Goal: Task Accomplishment & Management: Manage account settings

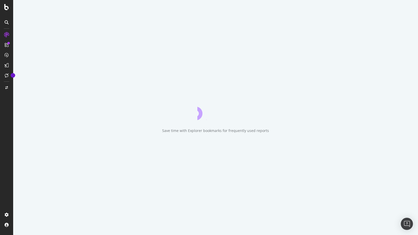
click at [412, 8] on div "Save time with Explorer bookmarks for frequently used reports" at bounding box center [215, 117] width 405 height 235
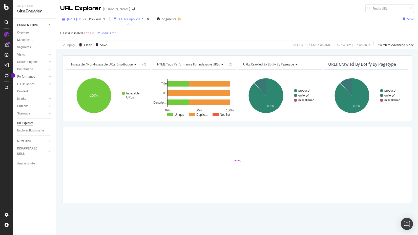
click at [77, 19] on span "2024 Feb. 12th" at bounding box center [72, 19] width 10 height 4
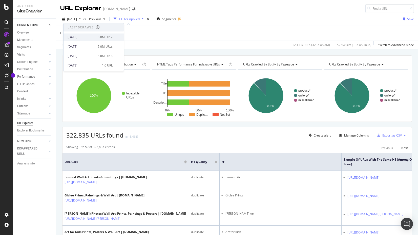
click at [86, 35] on div "[DATE]" at bounding box center [81, 37] width 27 height 5
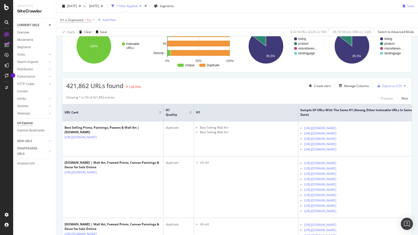
scroll to position [51, 0]
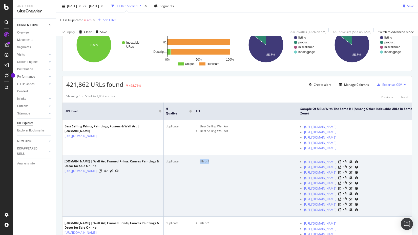
drag, startPoint x: 210, startPoint y: 186, endPoint x: 201, endPoint y: 187, distance: 9.2
click at [201, 163] on li "Uh oh!" at bounding box center [248, 161] width 96 height 5
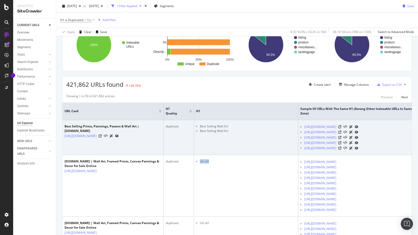
copy li "Uh oh!"
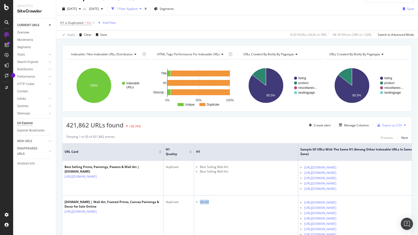
scroll to position [0, 0]
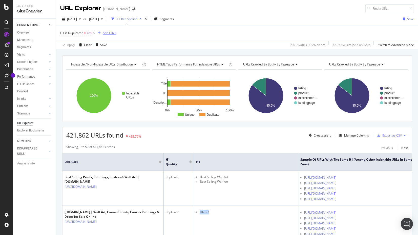
click at [108, 34] on div "Add Filter" at bounding box center [109, 33] width 13 height 4
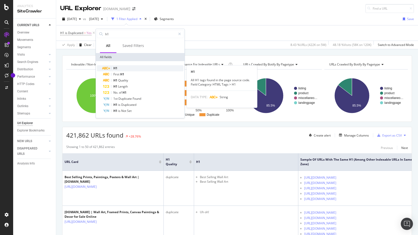
type input "h1"
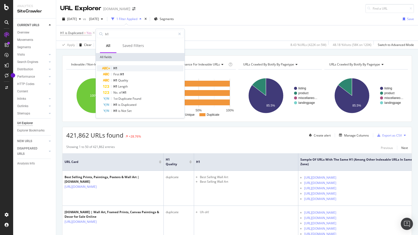
click at [118, 67] on div "H1" at bounding box center [143, 68] width 81 height 6
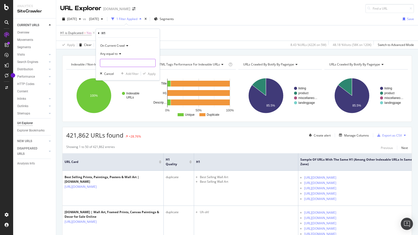
click at [119, 64] on input "text" at bounding box center [127, 63] width 55 height 8
click at [117, 55] on span "Any equal to" at bounding box center [108, 53] width 17 height 4
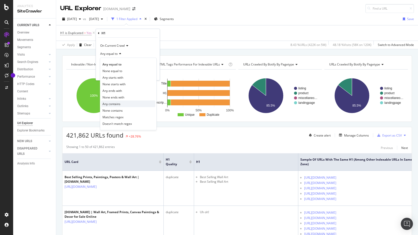
click at [118, 103] on span "Any contains" at bounding box center [112, 104] width 18 height 4
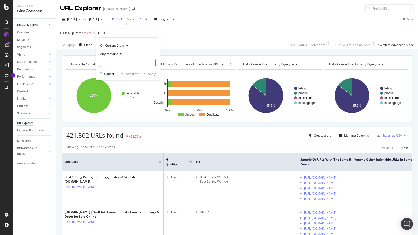
click at [114, 64] on input "text" at bounding box center [127, 63] width 55 height 8
paste input "Uh oh!"
type input "Uh oh!"
click at [152, 73] on div "Apply" at bounding box center [152, 73] width 8 height 4
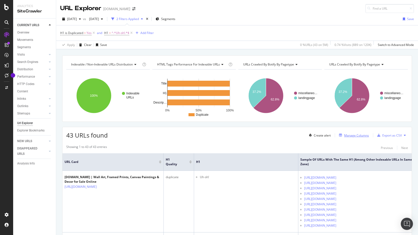
click at [350, 134] on div "Manage Columns" at bounding box center [356, 135] width 25 height 4
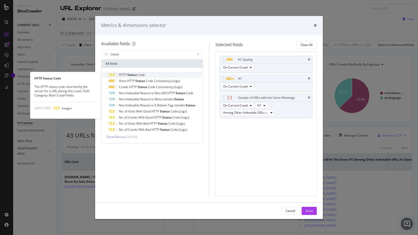
type input "status"
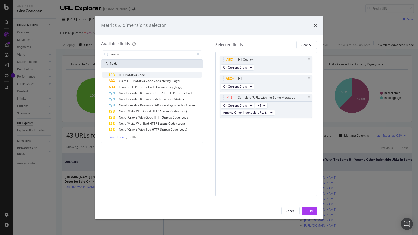
click at [131, 74] on span "Status" at bounding box center [132, 74] width 10 height 4
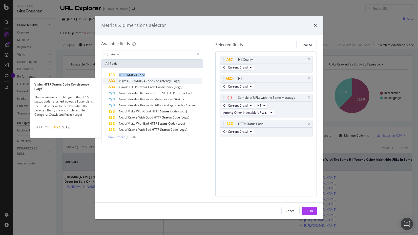
drag, startPoint x: 111, startPoint y: 73, endPoint x: 119, endPoint y: 78, distance: 10.1
click at [119, 78] on div "HTTP Status Code Visits HTTP Status Code Consistency (Logs) Visits HTTP Status …" at bounding box center [152, 102] width 99 height 61
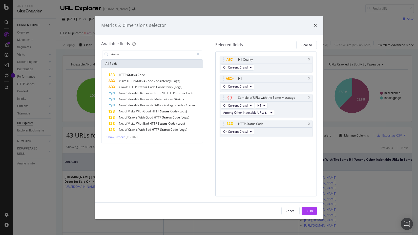
click at [286, 184] on div "H1 Quality On Current Crawl H1 On Current Crawl Sample of URLs with the Same Me…" at bounding box center [267, 123] width 102 height 145
click at [310, 210] on div "Build" at bounding box center [309, 210] width 7 height 4
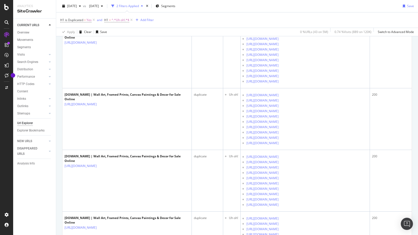
scroll to position [659, 0]
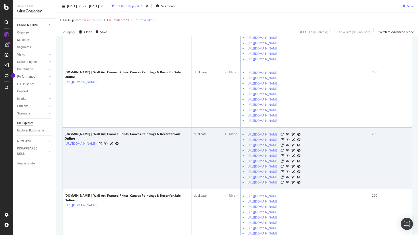
click at [119, 142] on icon at bounding box center [117, 143] width 4 height 3
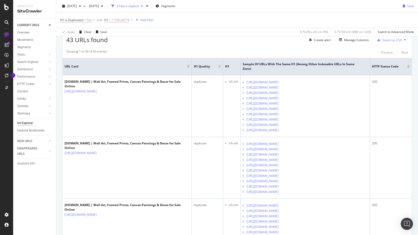
scroll to position [101, 0]
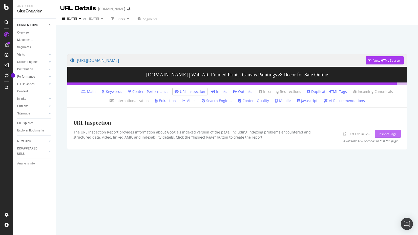
click at [387, 133] on div "Inspect Page" at bounding box center [388, 133] width 18 height 4
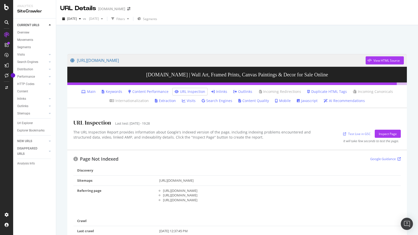
scroll to position [76, 0]
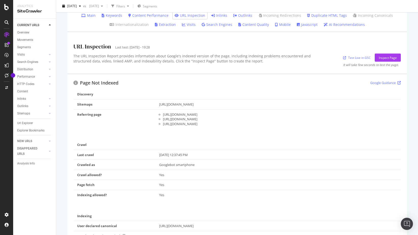
click at [291, 152] on div "[DATE] 12:37:45 PM" at bounding box center [278, 154] width 238 height 5
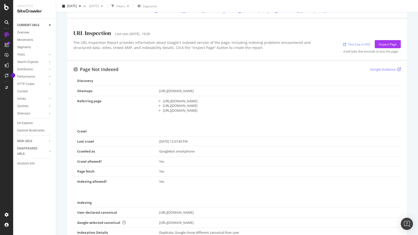
scroll to position [127, 0]
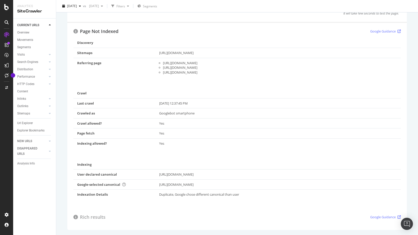
click at [378, 217] on link "Google Guidance" at bounding box center [386, 216] width 31 height 5
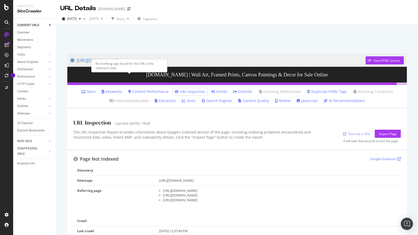
scroll to position [25, 0]
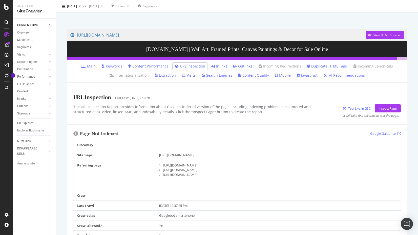
click at [216, 76] on link "Search Engines" at bounding box center [217, 75] width 31 height 5
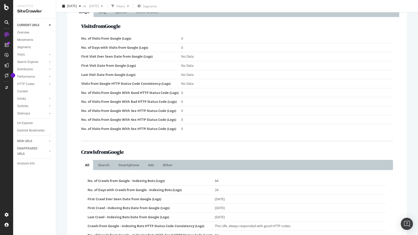
scroll to position [8, 0]
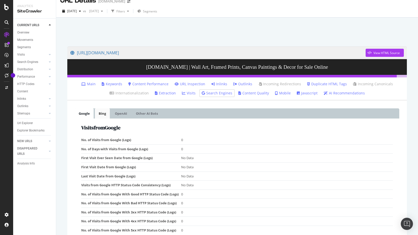
click at [103, 114] on link "Bing" at bounding box center [102, 113] width 15 height 10
click at [122, 116] on link "OpenAI" at bounding box center [121, 113] width 20 height 10
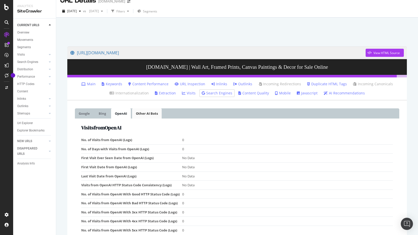
drag, startPoint x: 142, startPoint y: 116, endPoint x: 139, endPoint y: 115, distance: 3.3
click at [143, 116] on link "Other AI Bots" at bounding box center [147, 113] width 30 height 10
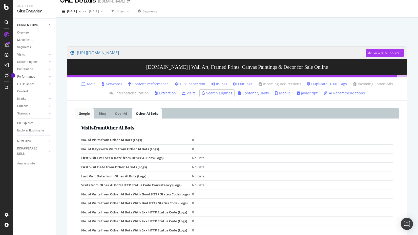
click at [84, 112] on link "Google" at bounding box center [84, 113] width 19 height 10
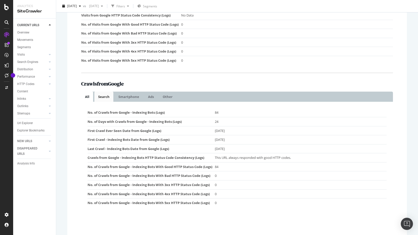
scroll to position [185, 0]
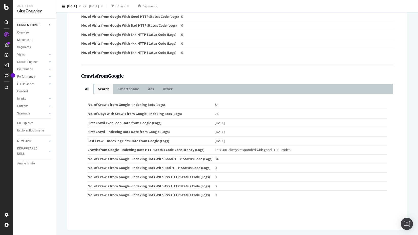
click at [105, 87] on link "Search" at bounding box center [103, 89] width 19 height 10
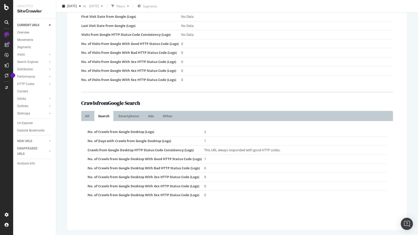
scroll to position [158, 0]
click at [126, 115] on link "Smartphone" at bounding box center [129, 116] width 28 height 10
click at [143, 116] on li "Smartphone" at bounding box center [130, 116] width 30 height 10
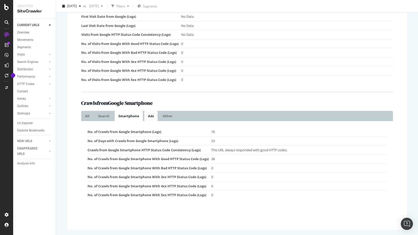
click at [150, 116] on link "Ads" at bounding box center [150, 116] width 13 height 10
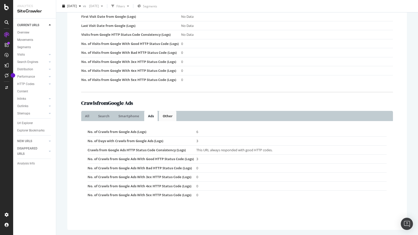
click at [168, 115] on link "Other" at bounding box center [167, 116] width 17 height 10
click at [151, 116] on link "Ads" at bounding box center [150, 116] width 13 height 10
click at [128, 112] on link "Smartphone" at bounding box center [129, 116] width 28 height 10
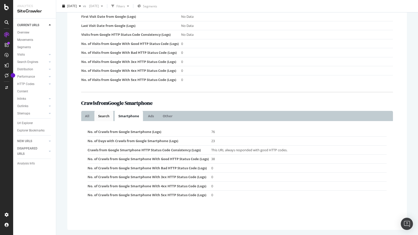
click at [103, 117] on link "Search" at bounding box center [103, 116] width 19 height 10
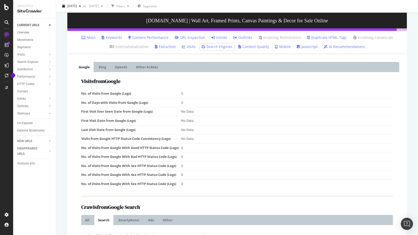
scroll to position [0, 0]
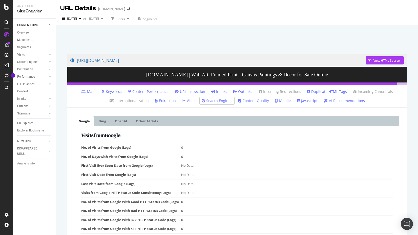
click at [169, 99] on link "Extraction" at bounding box center [165, 100] width 21 height 5
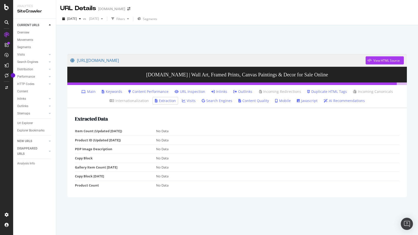
click at [264, 101] on link "Content Quality" at bounding box center [254, 100] width 31 height 5
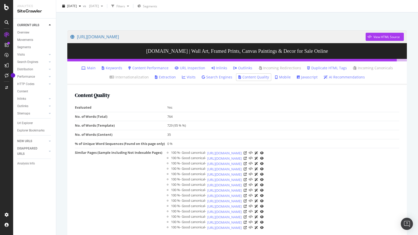
scroll to position [33, 0]
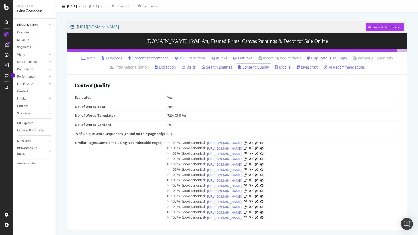
click at [338, 67] on link "AI Recommendations" at bounding box center [344, 67] width 41 height 5
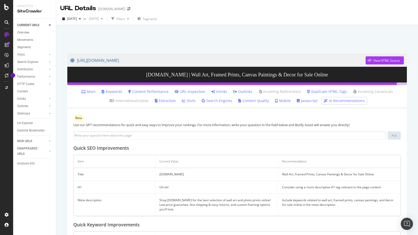
click at [307, 101] on link "Javascript" at bounding box center [307, 100] width 21 height 5
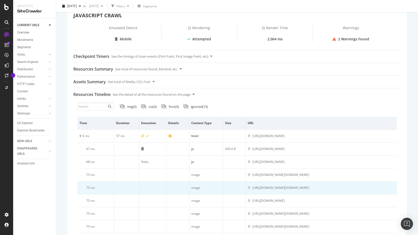
scroll to position [127, 0]
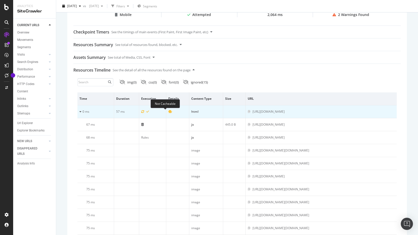
click at [168, 112] on icon at bounding box center [170, 111] width 4 height 3
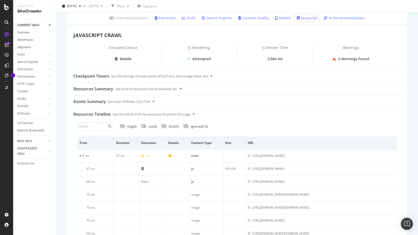
scroll to position [84, 0]
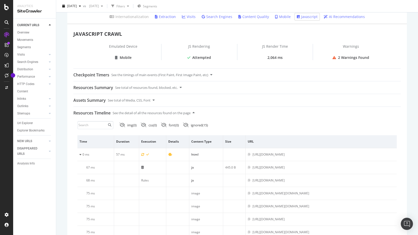
click at [344, 57] on div "2 Warnings Found" at bounding box center [353, 57] width 31 height 5
click at [333, 57] on icon at bounding box center [335, 58] width 4 height 4
click at [334, 58] on div "2 Warnings Found" at bounding box center [351, 57] width 76 height 5
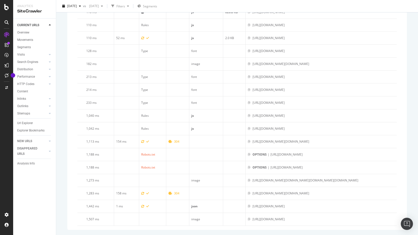
scroll to position [918, 0]
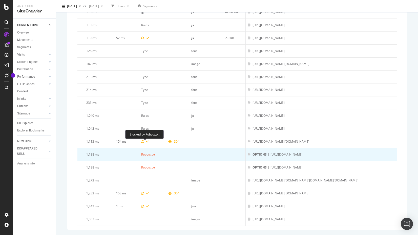
click at [145, 152] on div "Robots.txt" at bounding box center [148, 154] width 14 height 5
click at [271, 152] on div "[URL][DOMAIN_NAME]" at bounding box center [287, 154] width 32 height 5
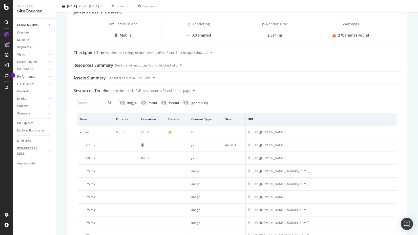
scroll to position [0, 0]
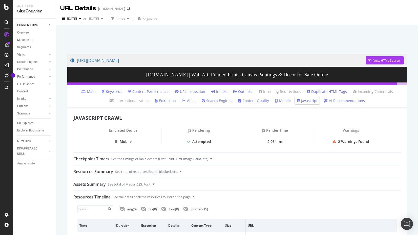
click at [340, 141] on div "2 Warnings Found" at bounding box center [353, 141] width 31 height 5
click at [329, 141] on div "2 Warnings Found" at bounding box center [351, 141] width 76 height 5
click at [152, 183] on div "Assets Summary See total of Media, CSS, Font" at bounding box center [237, 184] width 328 height 12
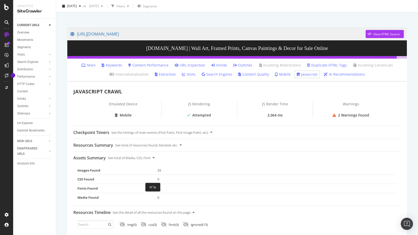
scroll to position [76, 0]
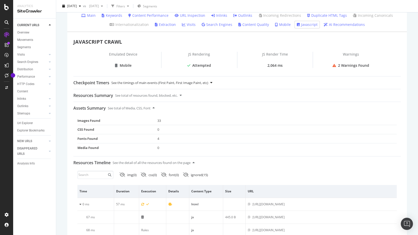
drag, startPoint x: 175, startPoint y: 97, endPoint x: 191, endPoint y: 85, distance: 19.8
click at [175, 97] on div "See total of resources found, blocked, etc." at bounding box center [146, 95] width 63 height 12
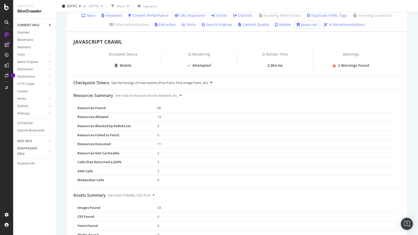
click at [195, 82] on div "See the timings of main events (First Paint, First Image Paint, etc)" at bounding box center [159, 82] width 97 height 12
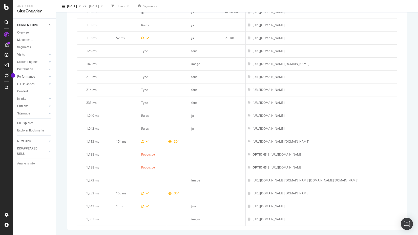
scroll to position [1098, 0]
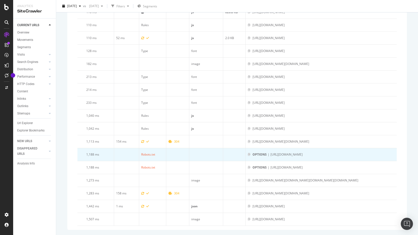
click at [296, 152] on div "[URL][DOMAIN_NAME]" at bounding box center [287, 154] width 32 height 5
drag, startPoint x: 260, startPoint y: 153, endPoint x: 378, endPoint y: 152, distance: 118.3
click at [378, 152] on div "OPTIONS | [URL][DOMAIN_NAME]" at bounding box center [321, 154] width 147 height 5
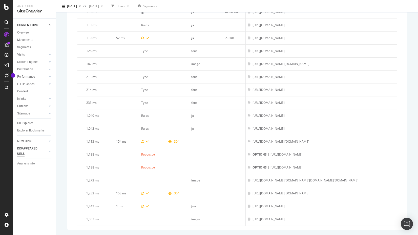
copy div "[URL][DOMAIN_NAME]"
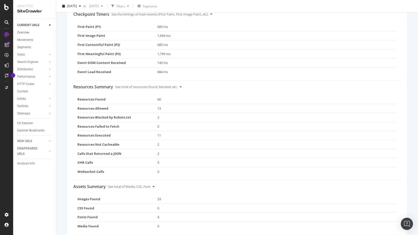
scroll to position [296, 0]
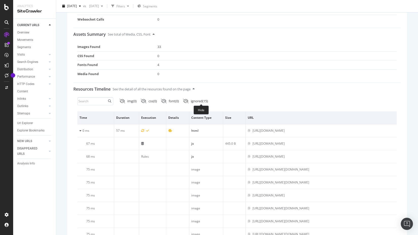
click at [205, 100] on div "ignored ( 15 )" at bounding box center [199, 101] width 17 height 5
click at [205, 100] on div "ignored ( 15 )" at bounding box center [200, 101] width 18 height 5
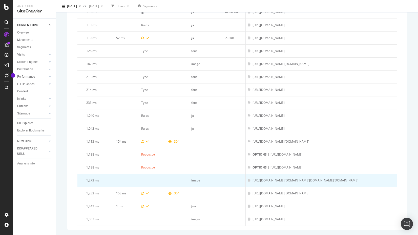
scroll to position [0, 0]
drag, startPoint x: 251, startPoint y: 169, endPoint x: 240, endPoint y: 169, distance: 10.9
click at [248, 179] on icon at bounding box center [249, 180] width 3 height 3
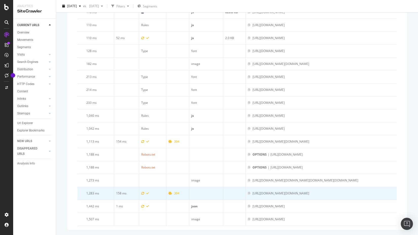
scroll to position [0, 332]
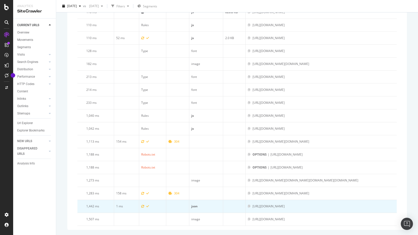
click at [191, 204] on div "json" at bounding box center [206, 206] width 30 height 5
click at [257, 204] on div "[URL][DOMAIN_NAME]" at bounding box center [269, 206] width 32 height 5
click at [281, 204] on div "[URL][DOMAIN_NAME]" at bounding box center [269, 206] width 32 height 5
click at [248, 204] on icon at bounding box center [249, 205] width 3 height 3
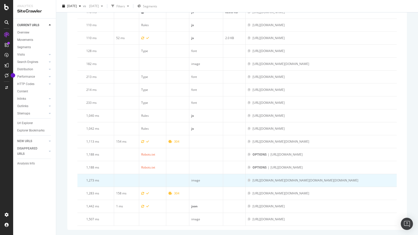
scroll to position [0, 0]
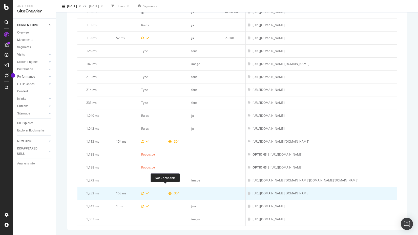
click at [168, 191] on icon at bounding box center [170, 192] width 4 height 3
click at [141, 191] on icon at bounding box center [142, 192] width 3 height 3
click at [146, 191] on icon at bounding box center [147, 192] width 3 height 3
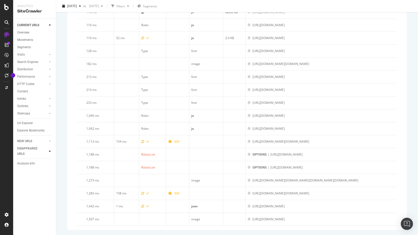
click at [48, 150] on div at bounding box center [49, 150] width 5 height 5
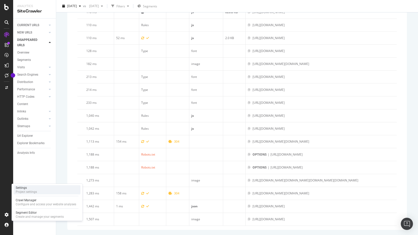
click at [31, 189] on div "Project settings" at bounding box center [26, 191] width 21 height 4
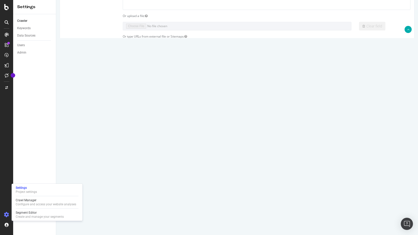
scroll to position [76, 0]
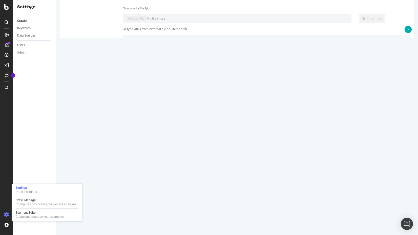
click at [94, 123] on div "Allowed Domains HTTP HTTPS HTTP + HTTPS [DOMAIN_NAME] and Subdomains User Agent…" at bounding box center [237, 122] width 355 height 44
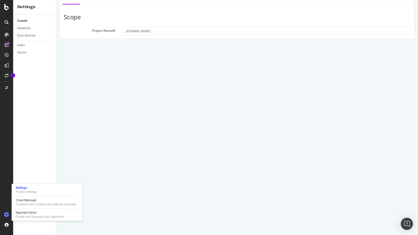
scroll to position [0, 0]
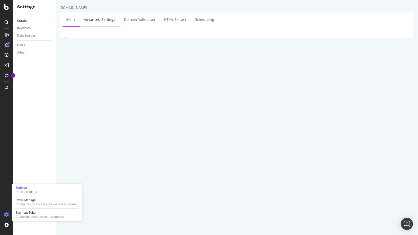
click at [98, 20] on link "Advanced Settings" at bounding box center [99, 19] width 39 height 14
type input "[EMAIL_ADDRESS][DOMAIN_NAME]"
click at [132, 18] on link "Domain Validation" at bounding box center [139, 19] width 39 height 14
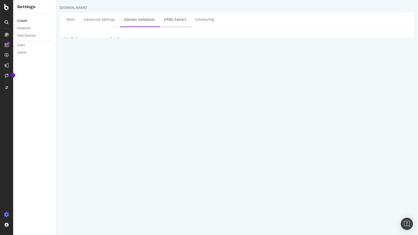
click at [167, 18] on link "HTML Extract" at bounding box center [175, 19] width 30 height 14
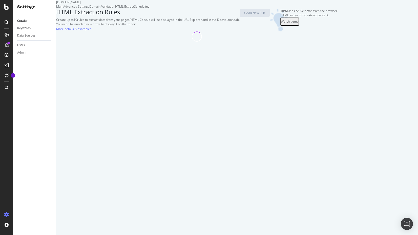
select select "i"
select select "count"
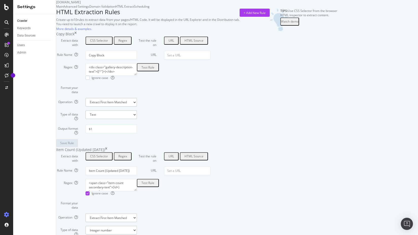
click at [150, 9] on div "Scheduling" at bounding box center [141, 6] width 15 height 4
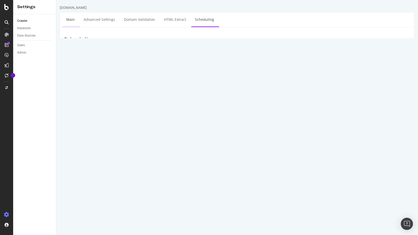
click at [73, 20] on link "Main" at bounding box center [71, 19] width 16 height 14
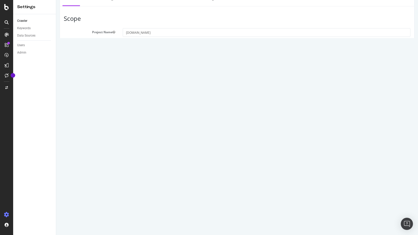
scroll to position [25, 0]
click at [204, 139] on div "Mobile/Responsive Desktop Advanced" at bounding box center [266, 141] width 293 height 10
click at [197, 140] on label "Advanced" at bounding box center [191, 140] width 23 height 9
click at [56, 0] on input "Advanced" at bounding box center [56, 0] width 0 height 0
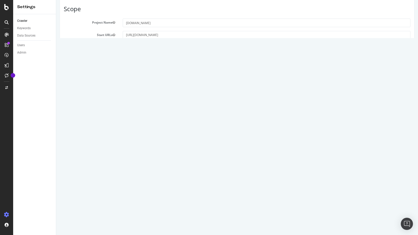
click at [171, 136] on label "Desktop" at bounding box center [170, 135] width 21 height 9
click at [56, 0] on input "Desktop" at bounding box center [56, 0] width 0 height 0
click at [143, 137] on label "Mobile/Responsive" at bounding box center [141, 135] width 37 height 9
click at [56, 0] on input "Mobile/Responsive" at bounding box center [56, 0] width 0 height 0
click at [182, 128] on link "Advanced Settings" at bounding box center [181, 126] width 26 height 4
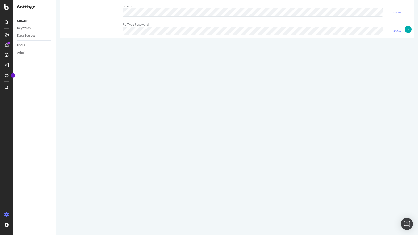
scroll to position [213, 0]
